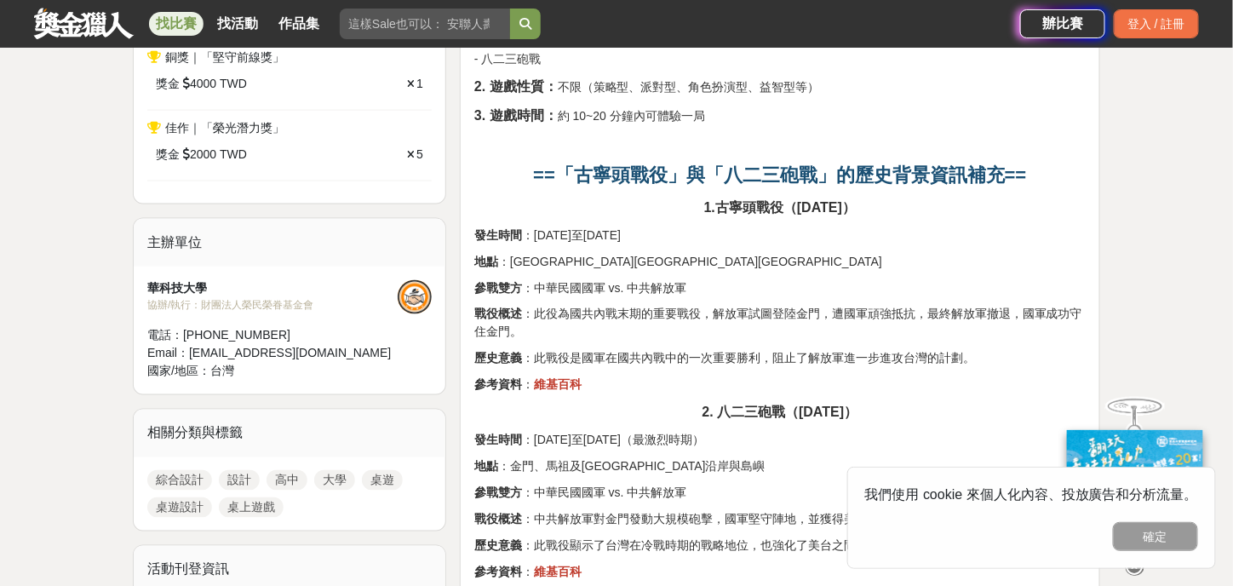
scroll to position [851, 0]
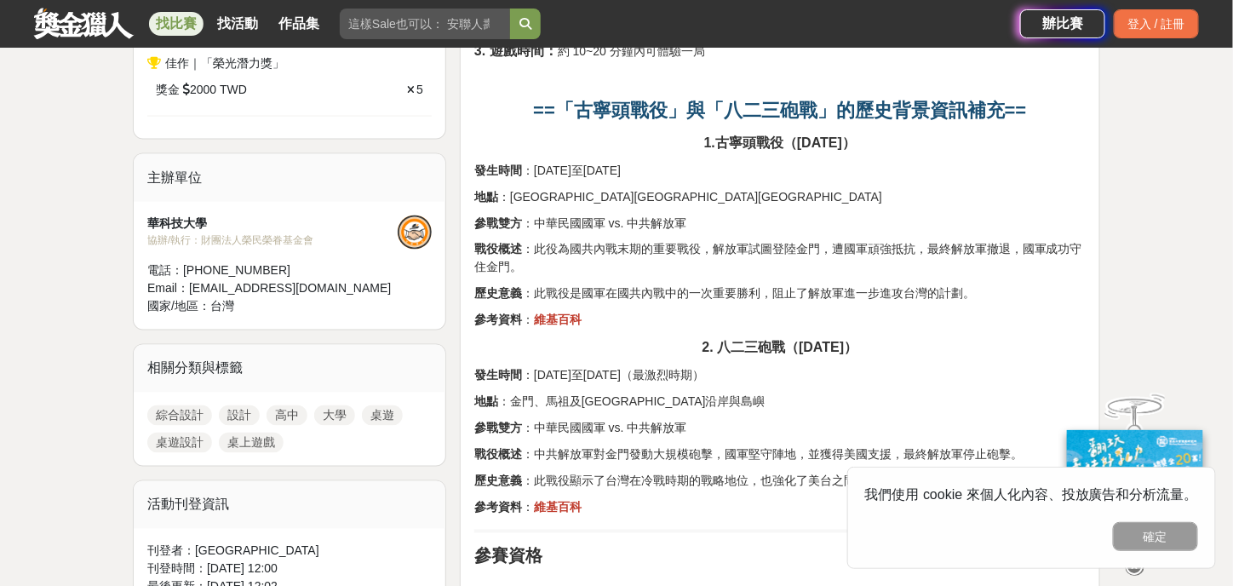
click at [805, 367] on p "發生時間 ：1958年8月23日至10月5日（最激烈時期）" at bounding box center [779, 376] width 611 height 18
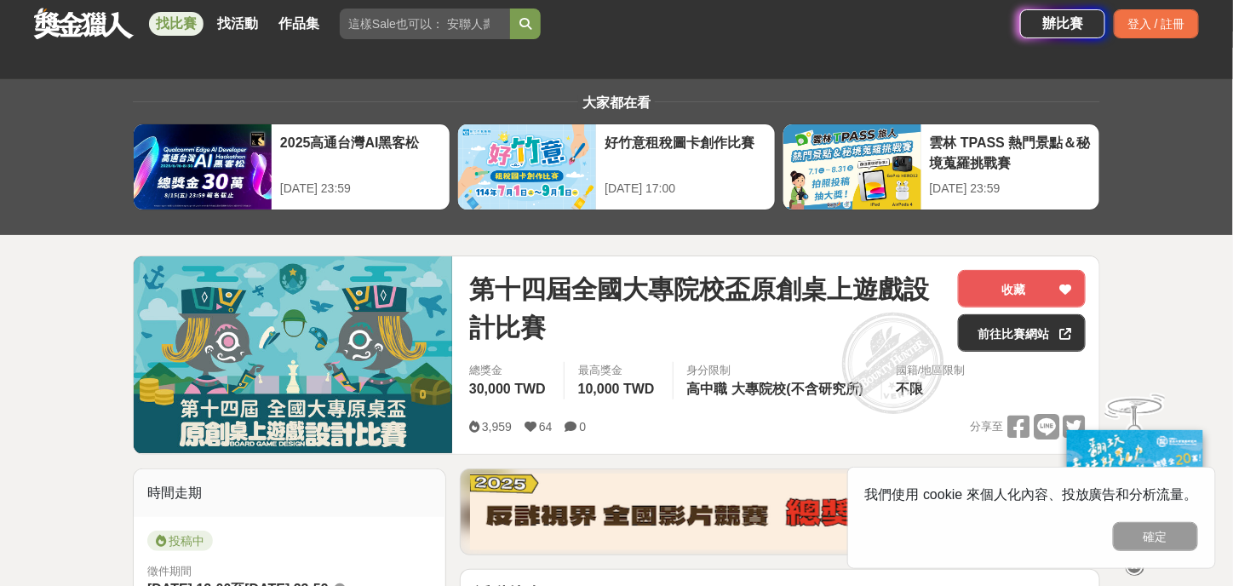
scroll to position [0, 0]
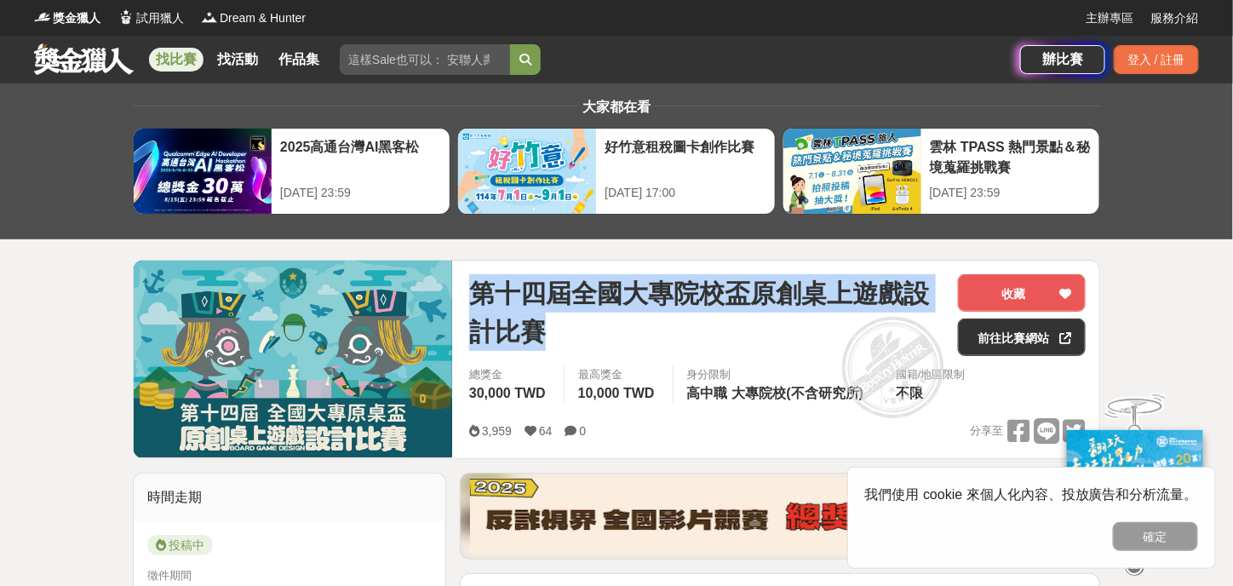
drag, startPoint x: 539, startPoint y: 324, endPoint x: 474, endPoint y: 288, distance: 74.4
click at [474, 288] on span "第十四屆全國大專院校盃原創桌上遊戲設計比賽" at bounding box center [706, 312] width 475 height 77
copy span "第十四屆全國大專院校盃原創桌上遊戲設計比賽"
click at [1020, 334] on link "前往比賽網站" at bounding box center [1022, 336] width 128 height 37
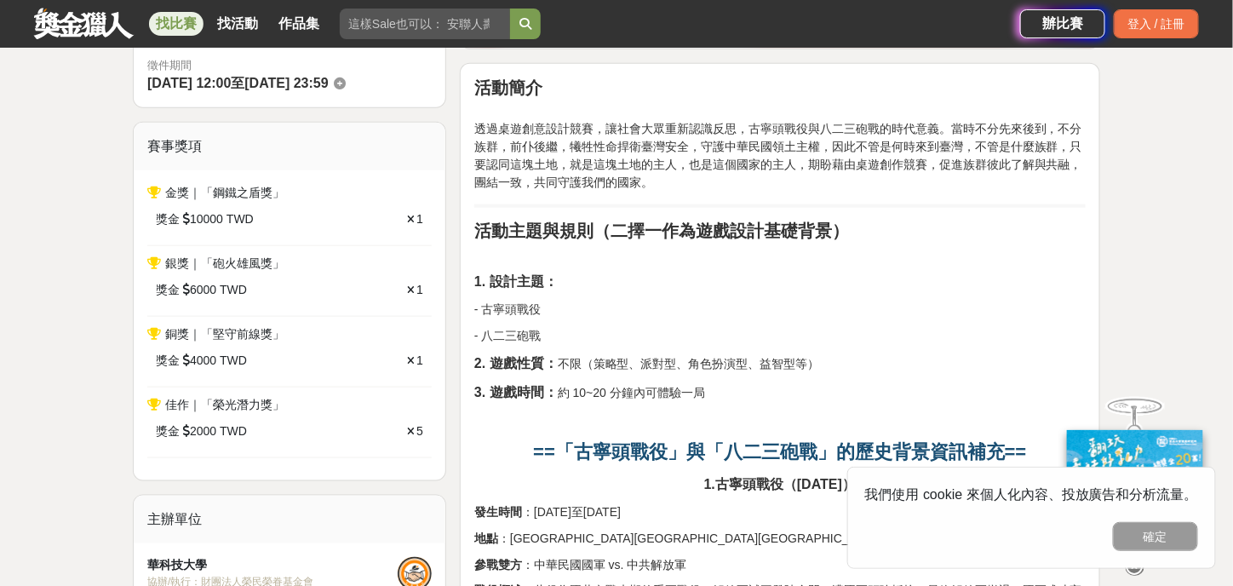
scroll to position [511, 0]
click at [687, 304] on p "- 古寧頭戰役" at bounding box center [779, 309] width 611 height 18
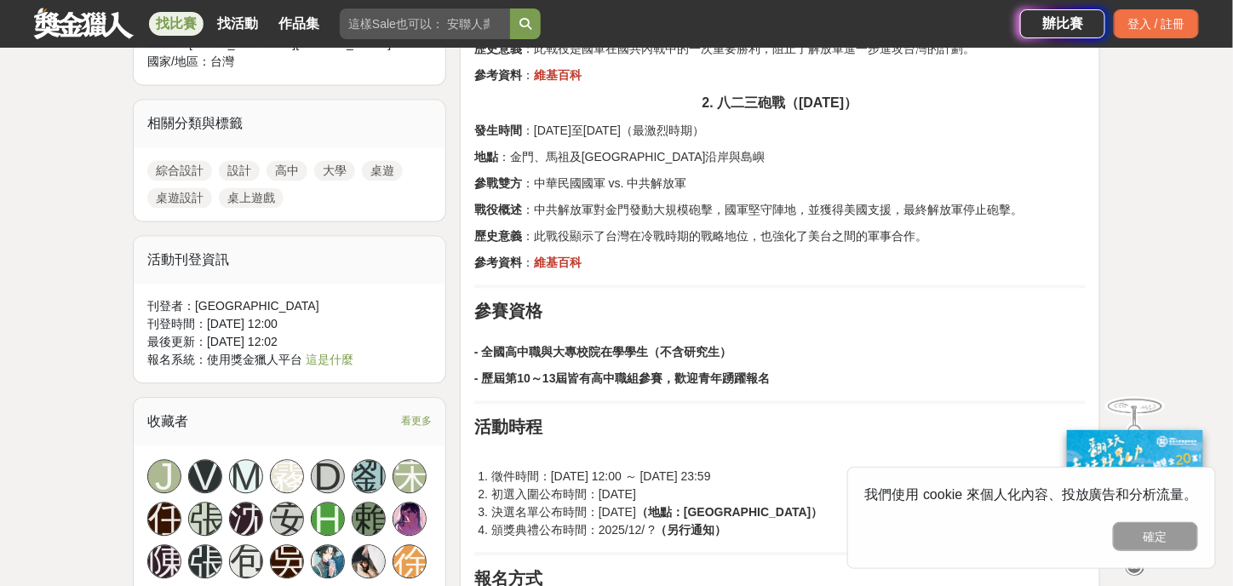
scroll to position [1107, 0]
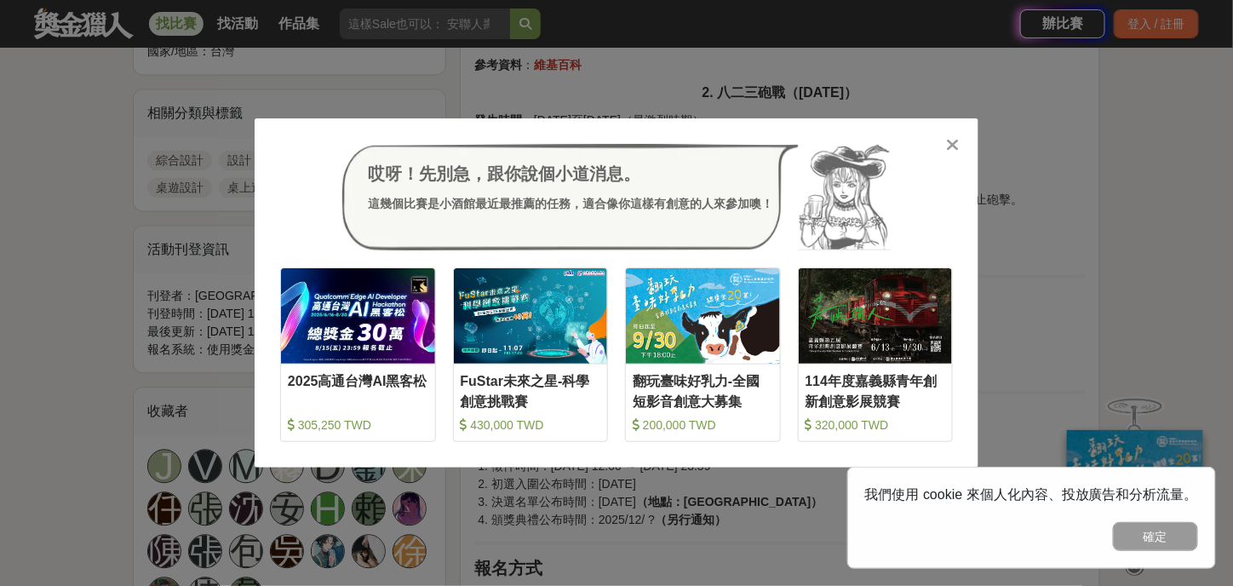
click at [952, 152] on icon at bounding box center [953, 144] width 13 height 17
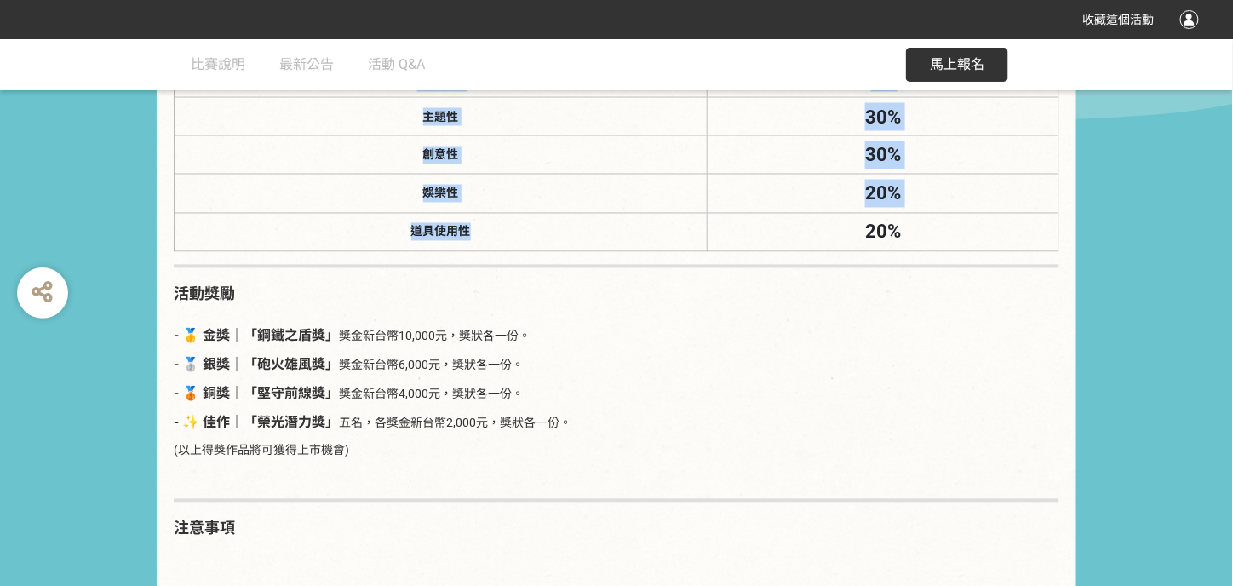
scroll to position [3065, 0]
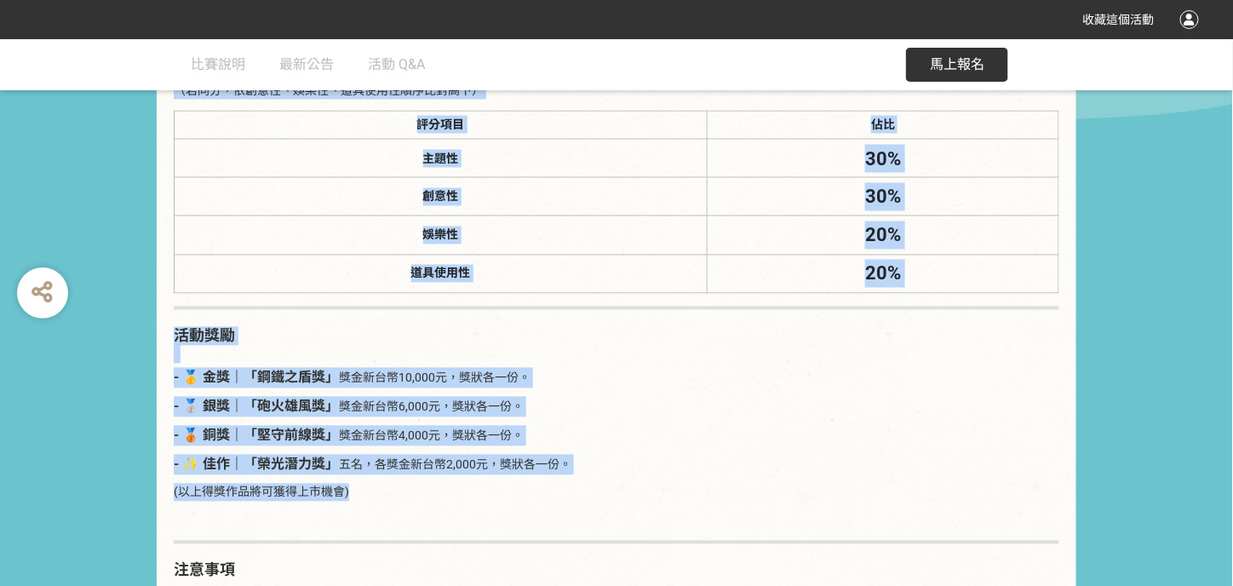
drag, startPoint x: 175, startPoint y: 250, endPoint x: 848, endPoint y: 495, distance: 716.5
copy div "lore ipsu dolorsitam，consectetur，adipiscingelitse。doeiusmo，temp，inci，utlaboreet…"
click at [722, 404] on p "- 🥈 銀獎｜「砲火雄風獎」 獎金新台幣6,000元，獎狀各一份。" at bounding box center [617, 407] width 886 height 20
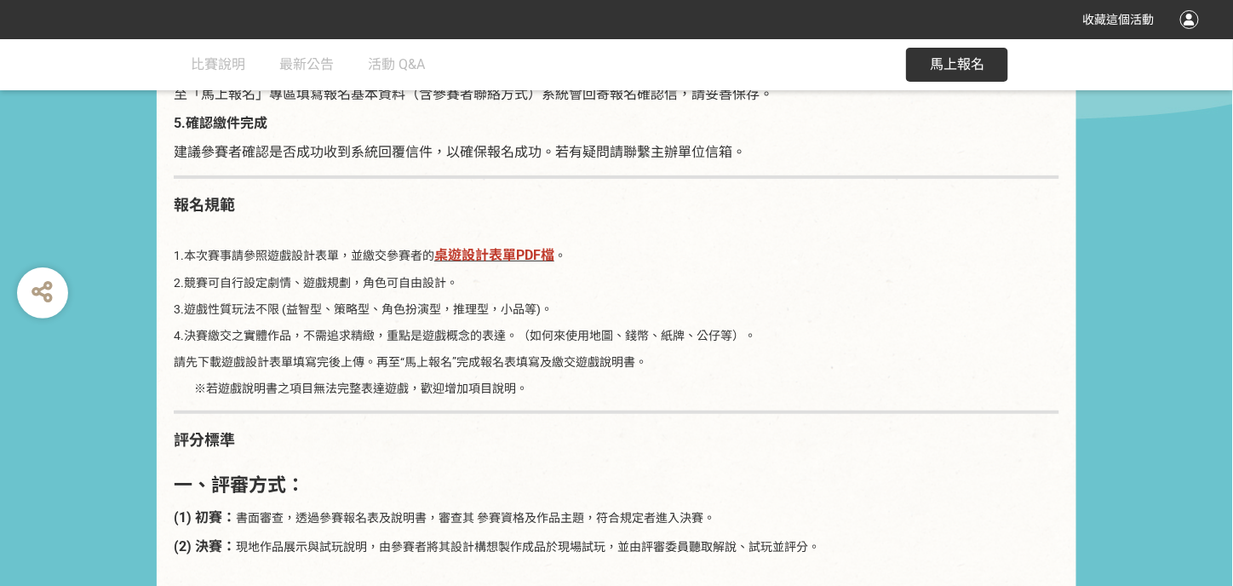
scroll to position [2299, 0]
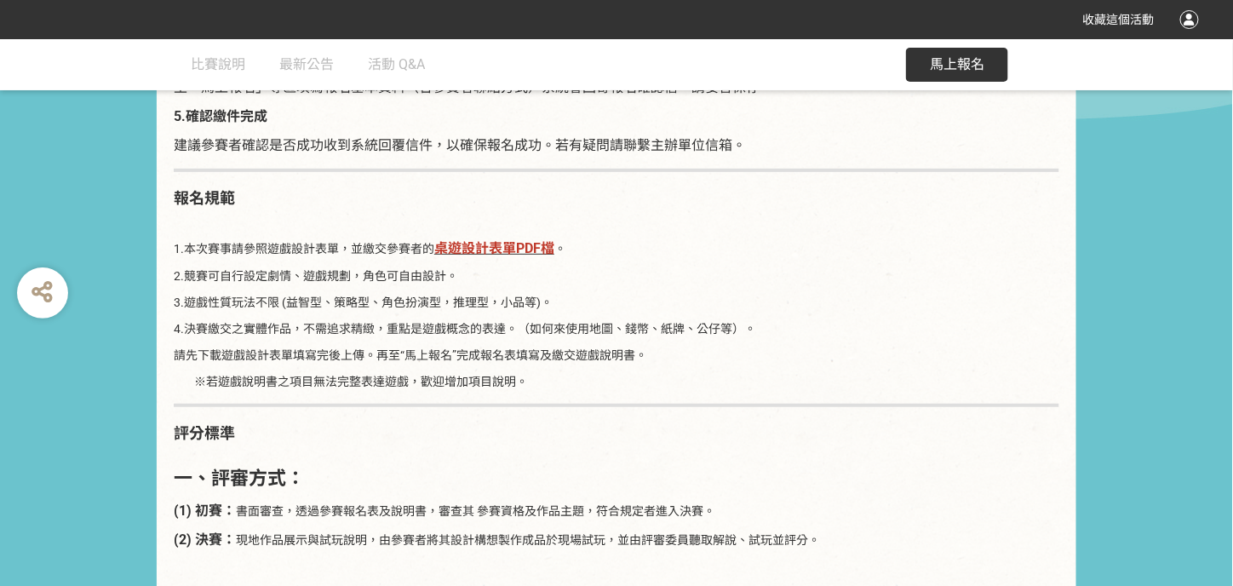
click at [515, 249] on strong "桌遊設計表單PDF檔" at bounding box center [494, 248] width 120 height 16
